Goal: Information Seeking & Learning: Find contact information

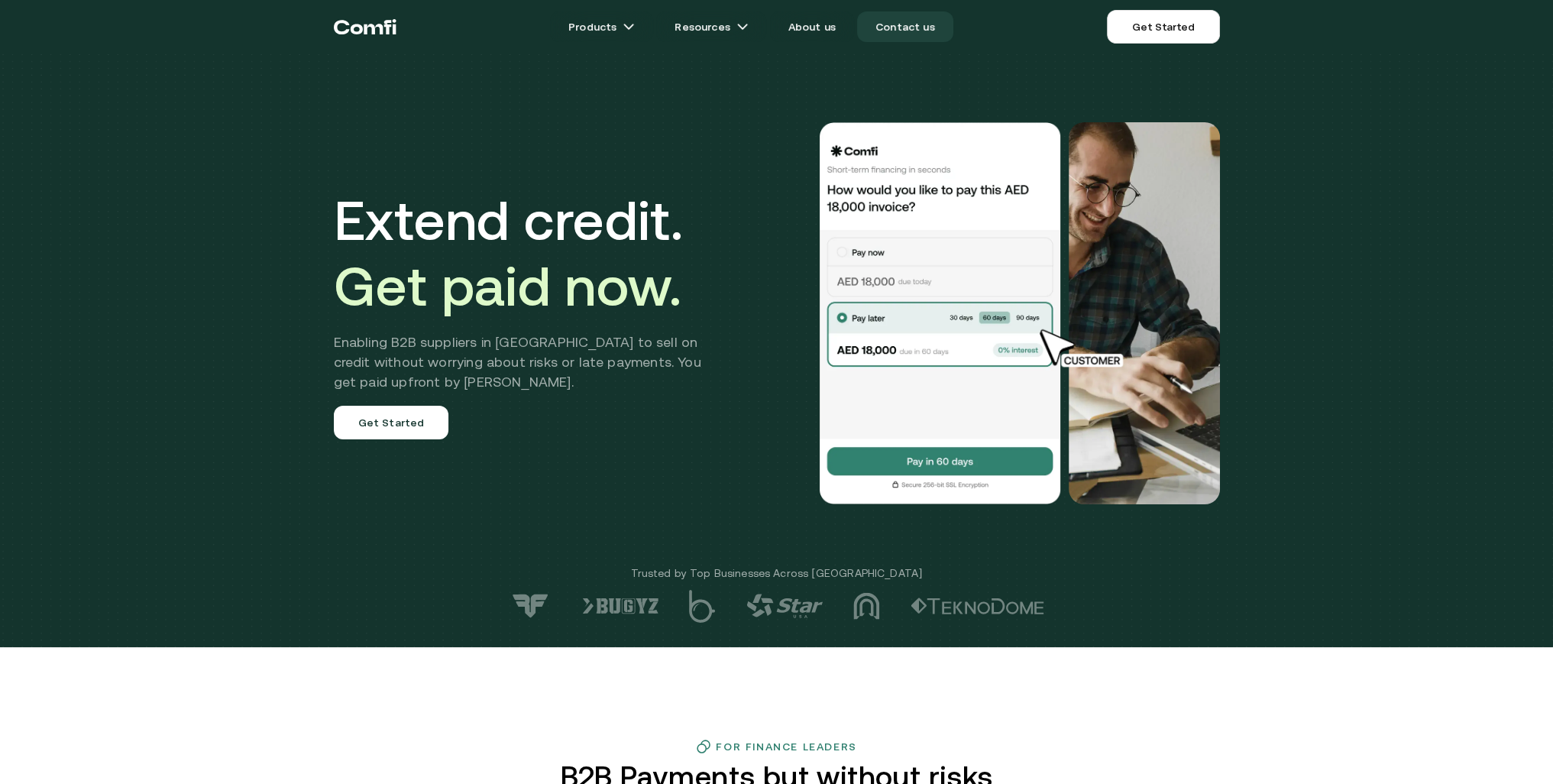
click at [900, 24] on link "Contact us" at bounding box center [905, 27] width 96 height 30
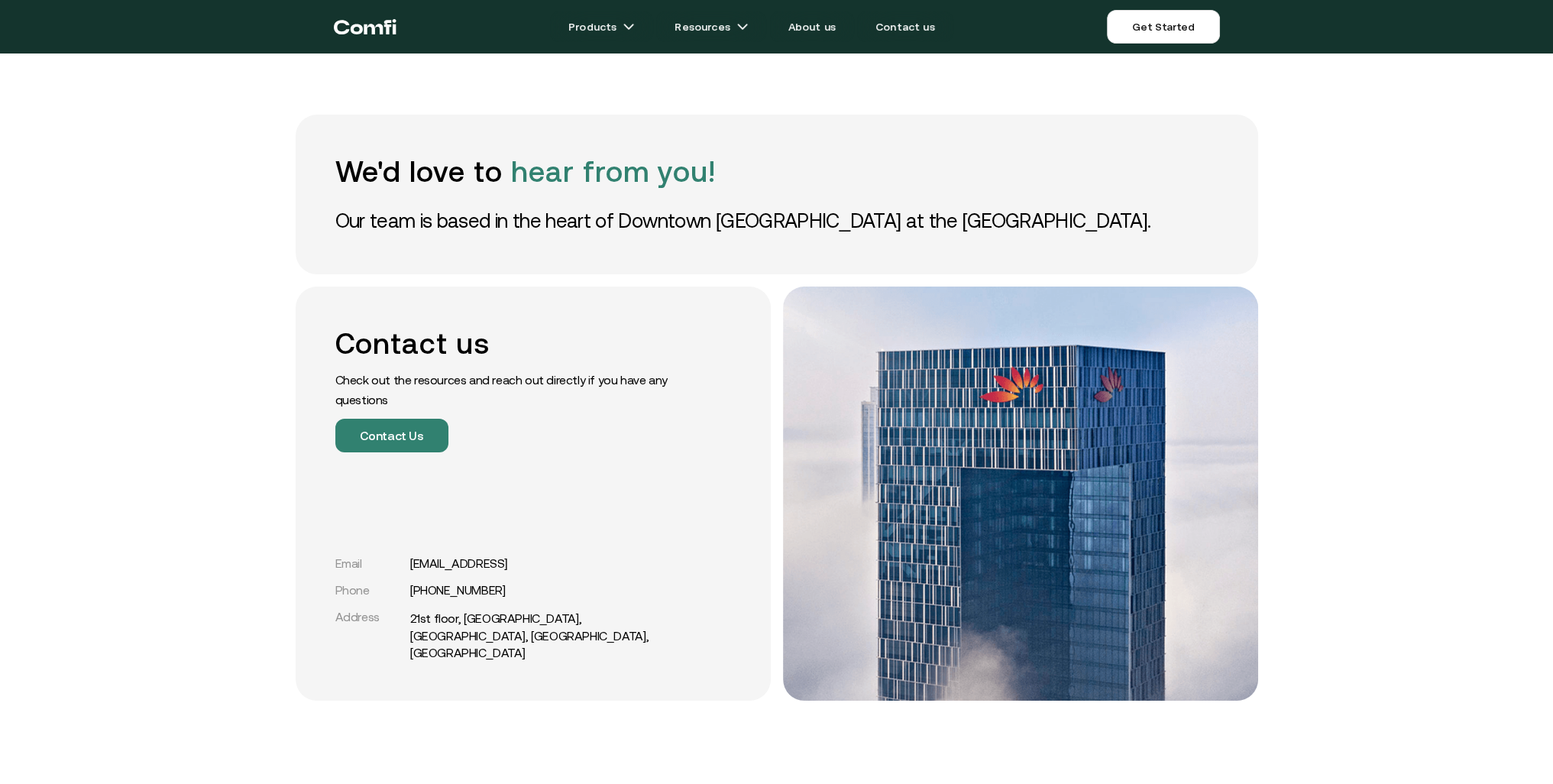
drag, startPoint x: 531, startPoint y: 605, endPoint x: 412, endPoint y: 583, distance: 121.0
click at [412, 583] on div "Email [EMAIL_ADDRESS] Phone [PHONE_NUMBER] Address [GEOGRAPHIC_DATA]" at bounding box center [507, 609] width 343 height 106
click at [596, 570] on div "Email [EMAIL_ADDRESS]" at bounding box center [507, 563] width 343 height 14
drag, startPoint x: 533, startPoint y: 577, endPoint x: 413, endPoint y: 579, distance: 120.0
click at [413, 570] on div "Email [EMAIL_ADDRESS]" at bounding box center [507, 563] width 343 height 14
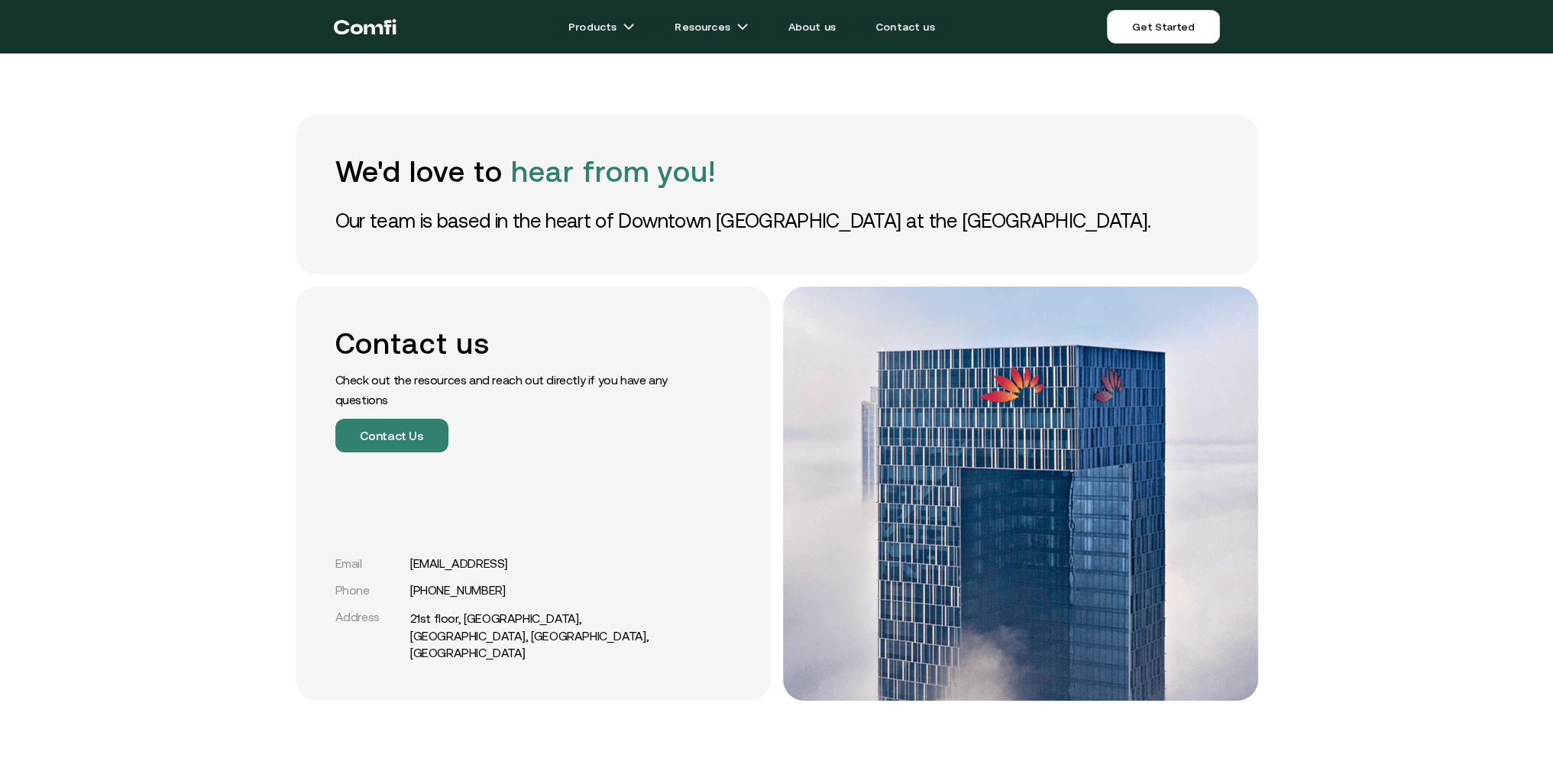
copy link "[EMAIL_ADDRESS]"
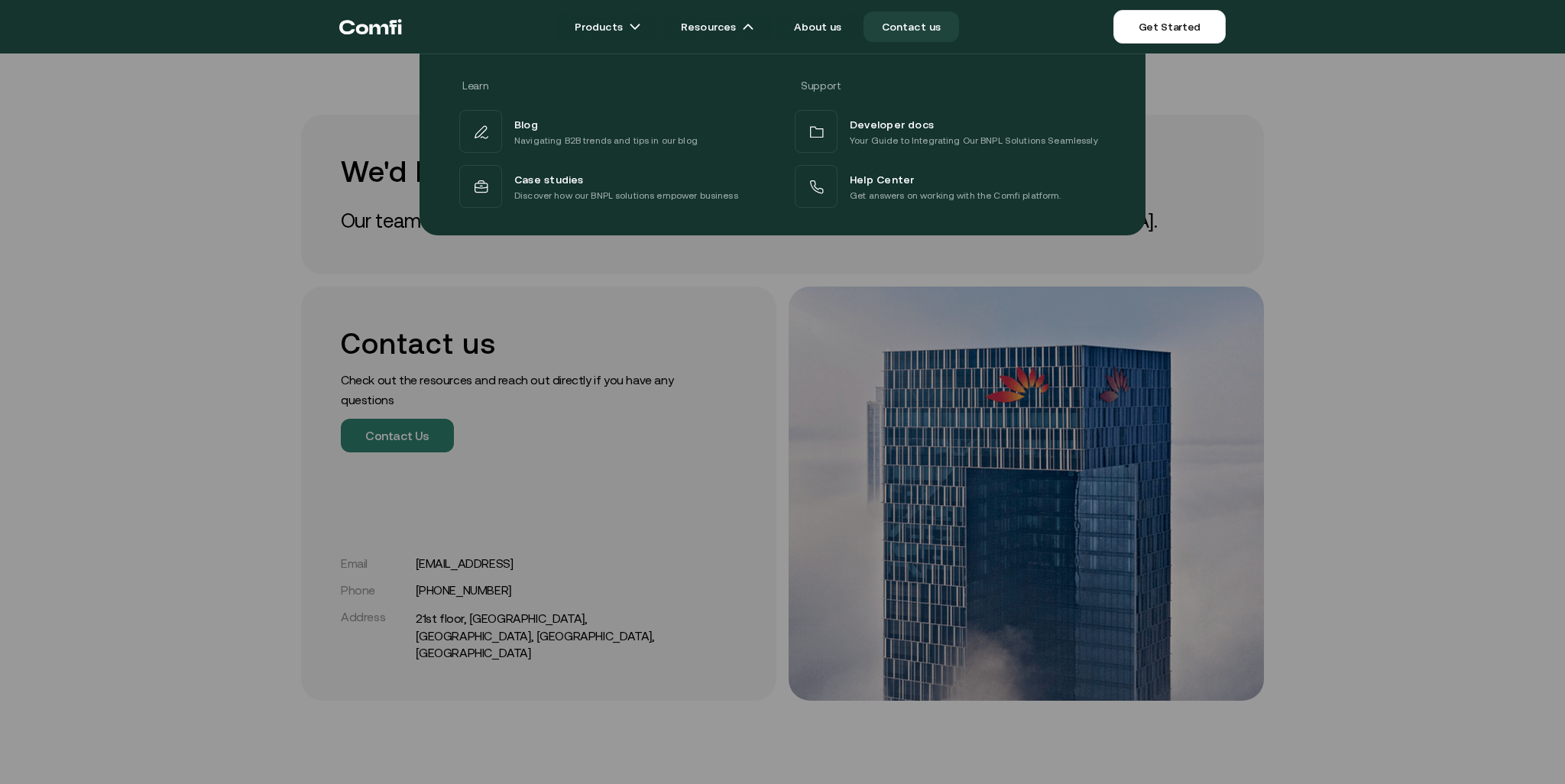
click at [481, 442] on div at bounding box center [782, 446] width 1565 height 784
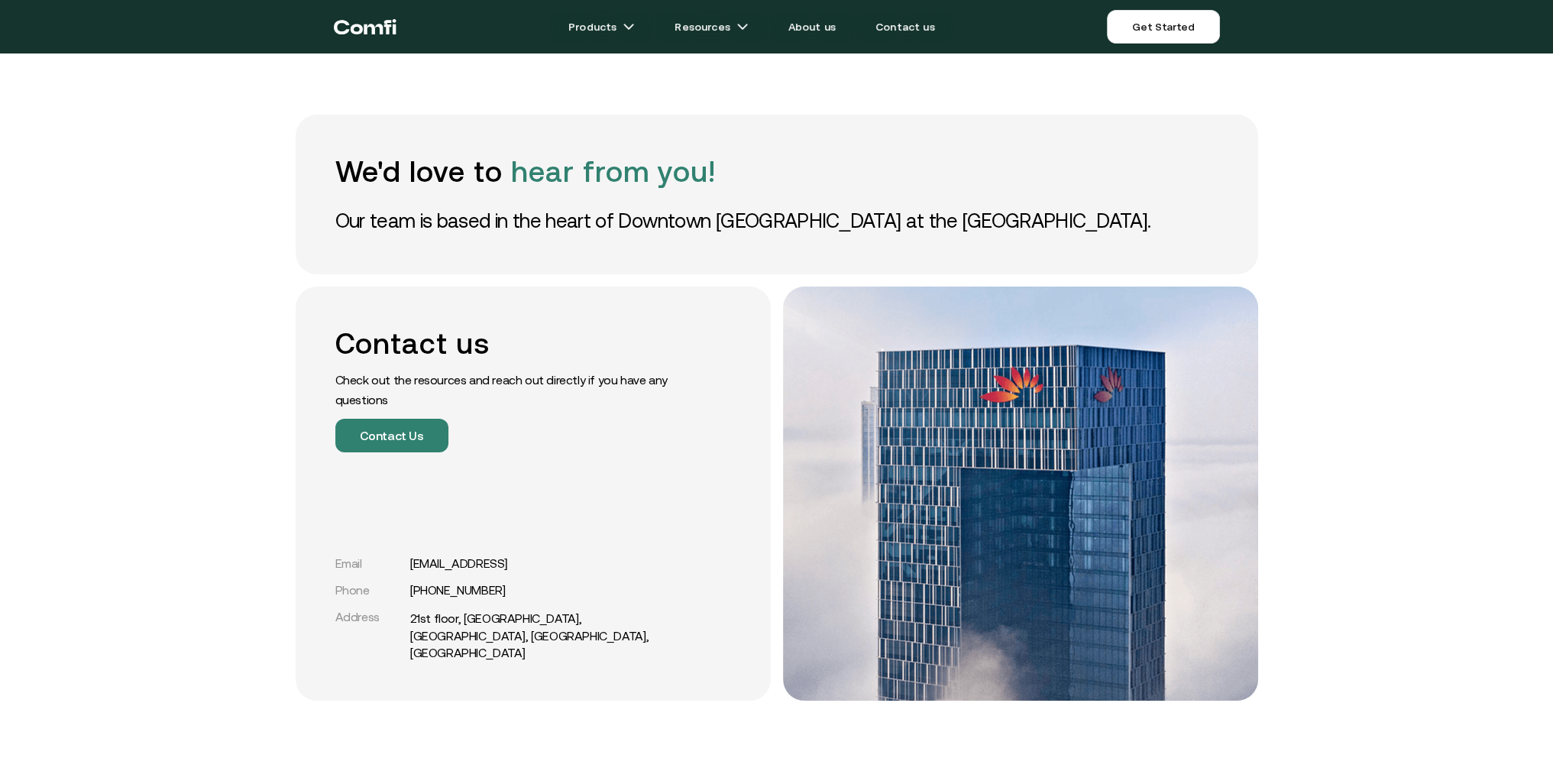
drag, startPoint x: 513, startPoint y: 608, endPoint x: 413, endPoint y: 612, distance: 100.1
click at [413, 597] on div "Phone [PHONE_NUMBER]" at bounding box center [507, 590] width 343 height 14
copy link "[PHONE_NUMBER]"
